Goal: Check status

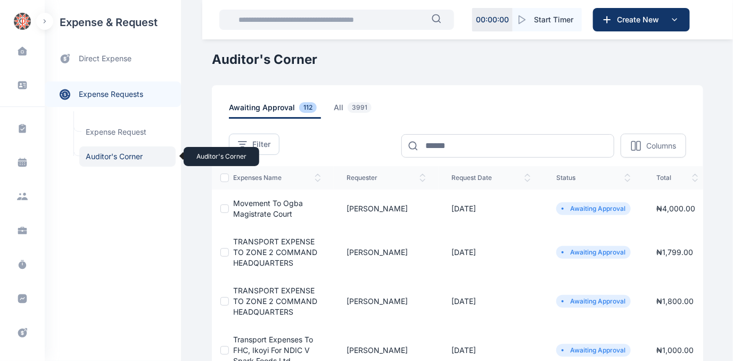
click at [112, 158] on span "Auditor's Corner Auditor's Corner" at bounding box center [127, 156] width 96 height 20
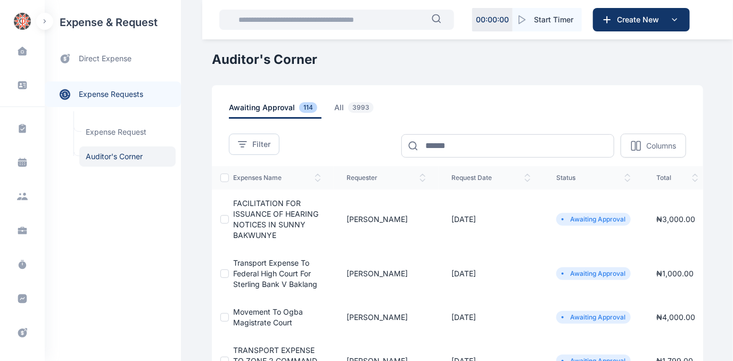
click at [261, 213] on span "FACILITATION FOR ISSUANCE OF HEARING NOTICES IN SUNNY BAKWUNYE" at bounding box center [275, 219] width 85 height 41
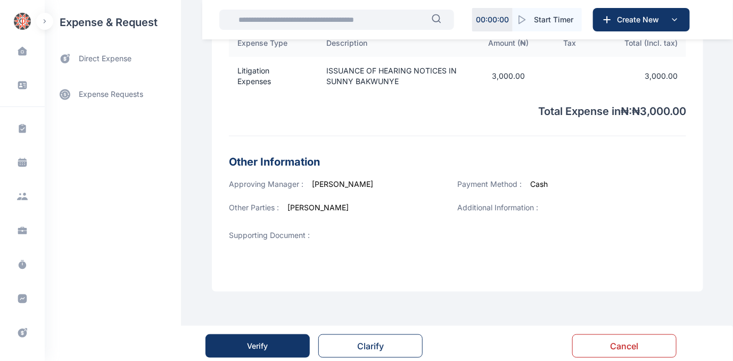
scroll to position [400, 0]
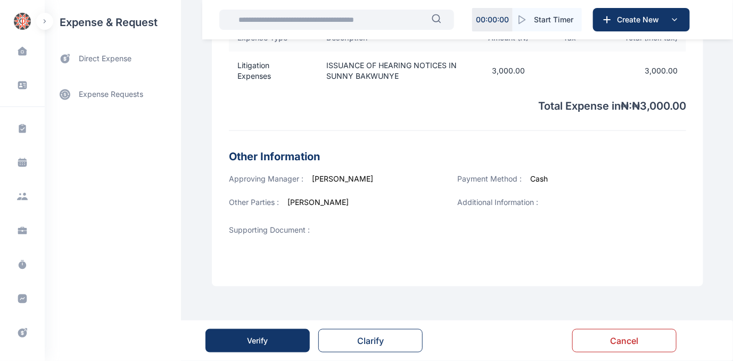
click at [228, 333] on button "Verify" at bounding box center [257, 340] width 104 height 23
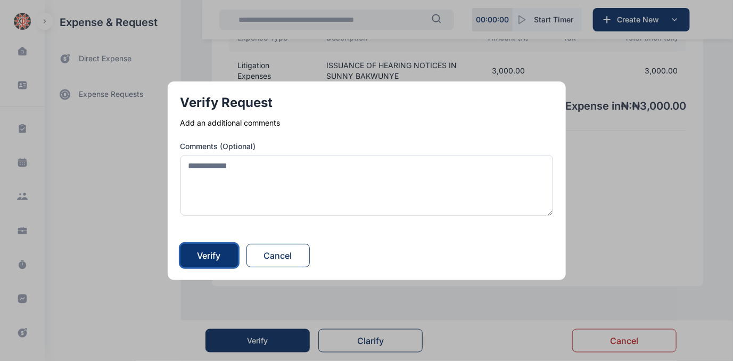
click at [193, 256] on button "Verify" at bounding box center [208, 255] width 57 height 23
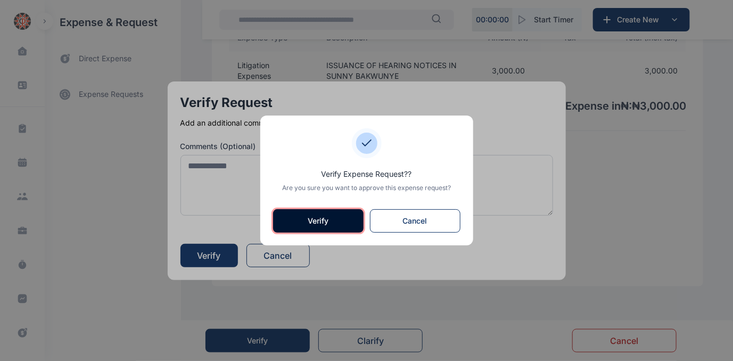
click at [315, 222] on button "Verify" at bounding box center [318, 220] width 90 height 23
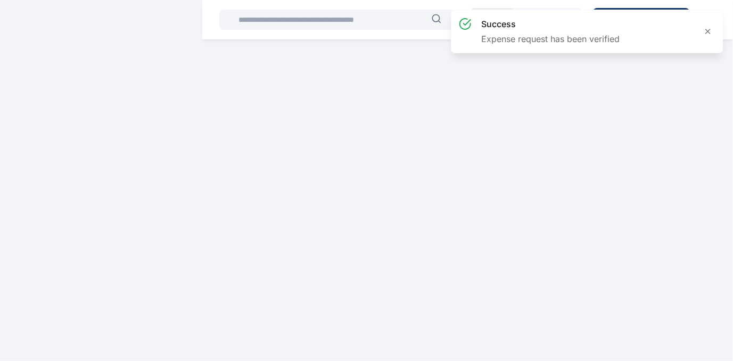
scroll to position [0, 0]
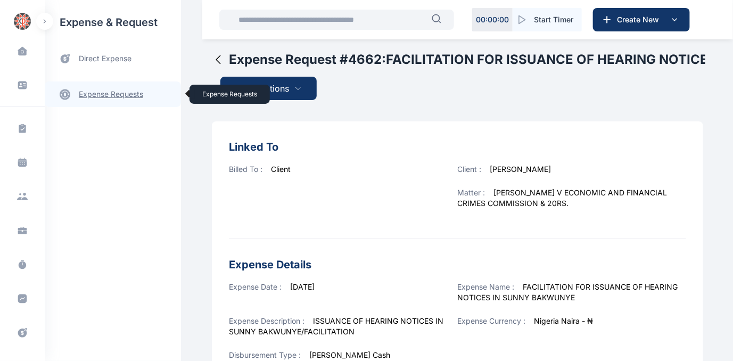
click at [97, 95] on link "expense requests expense requests" at bounding box center [113, 94] width 136 height 26
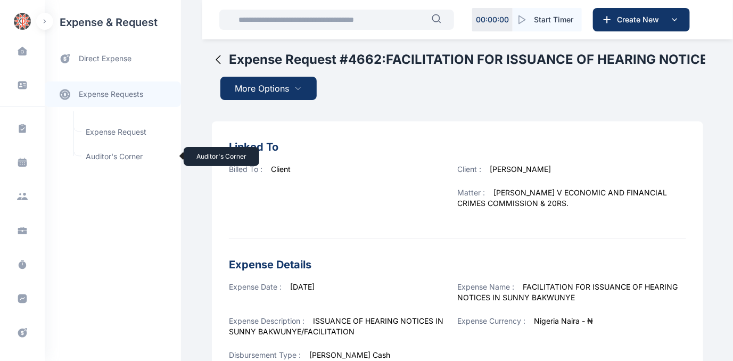
click at [126, 153] on span "Auditor's Corner Auditor's Corner" at bounding box center [127, 156] width 96 height 20
